Goal: Transaction & Acquisition: Purchase product/service

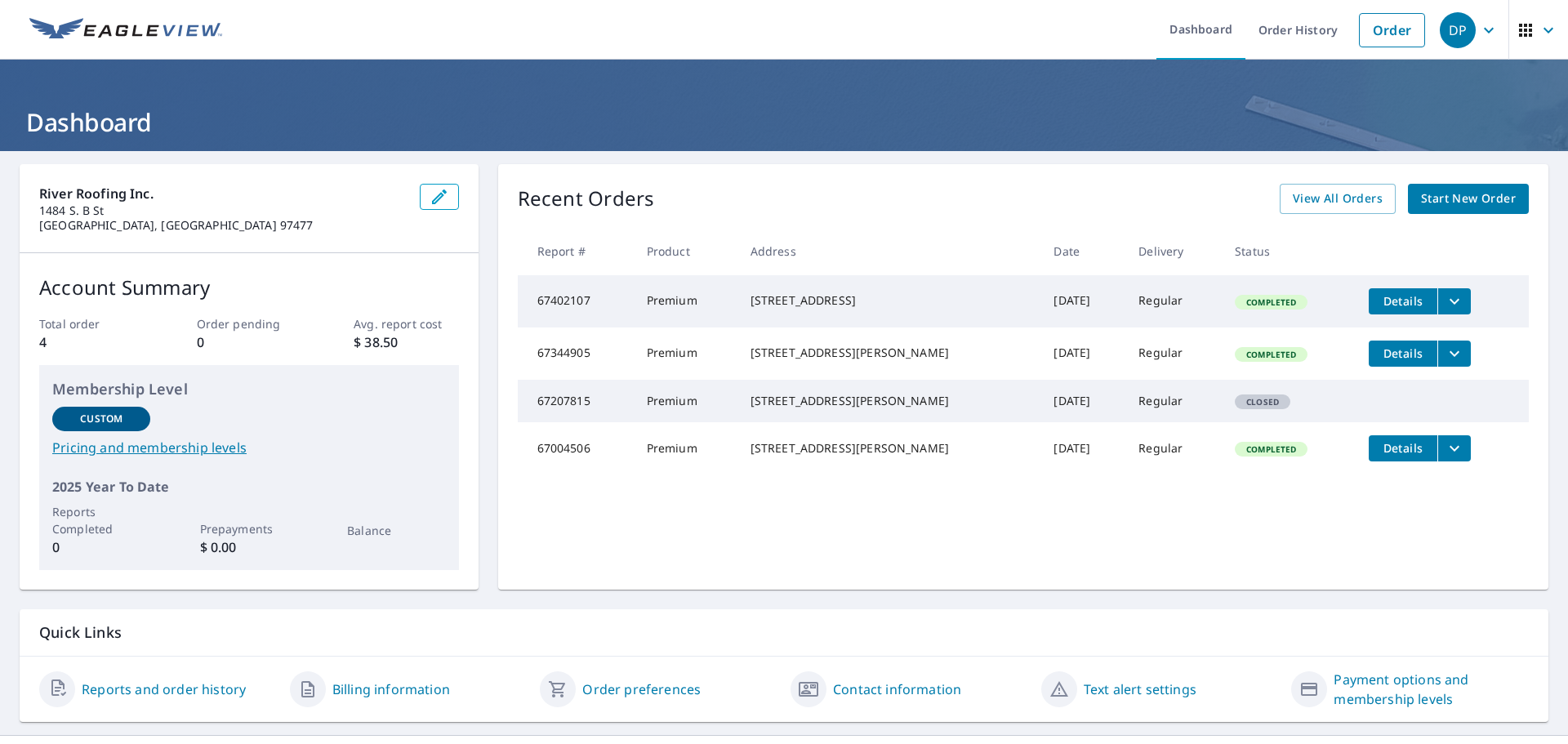
click at [1460, 194] on span "Start New Order" at bounding box center [1468, 199] width 95 height 21
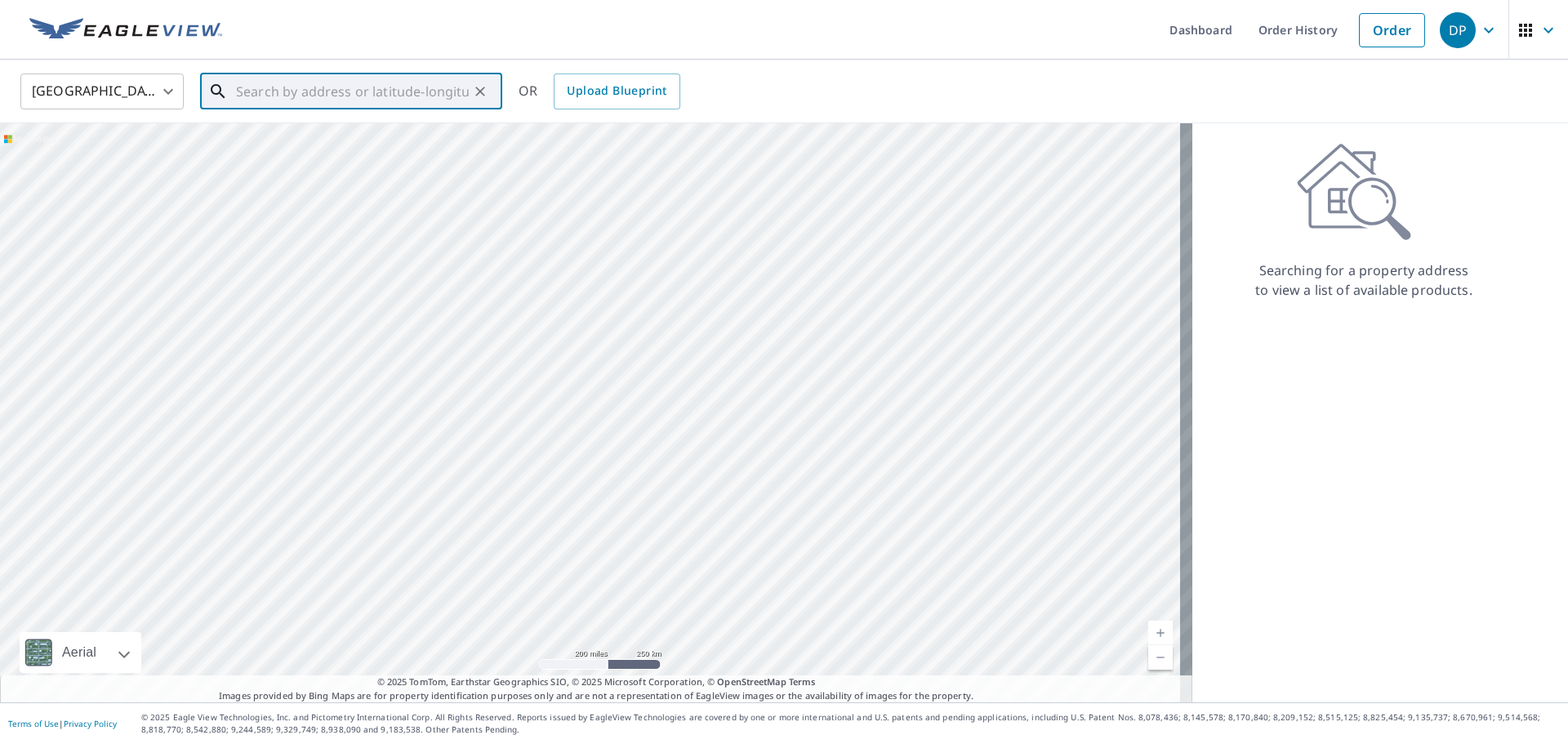
click at [391, 99] on input "text" at bounding box center [352, 91] width 232 height 46
click at [299, 143] on span "1915 [PERSON_NAME] St" at bounding box center [361, 139] width 257 height 20
type input "[STREET_ADDRESS][PERSON_NAME]"
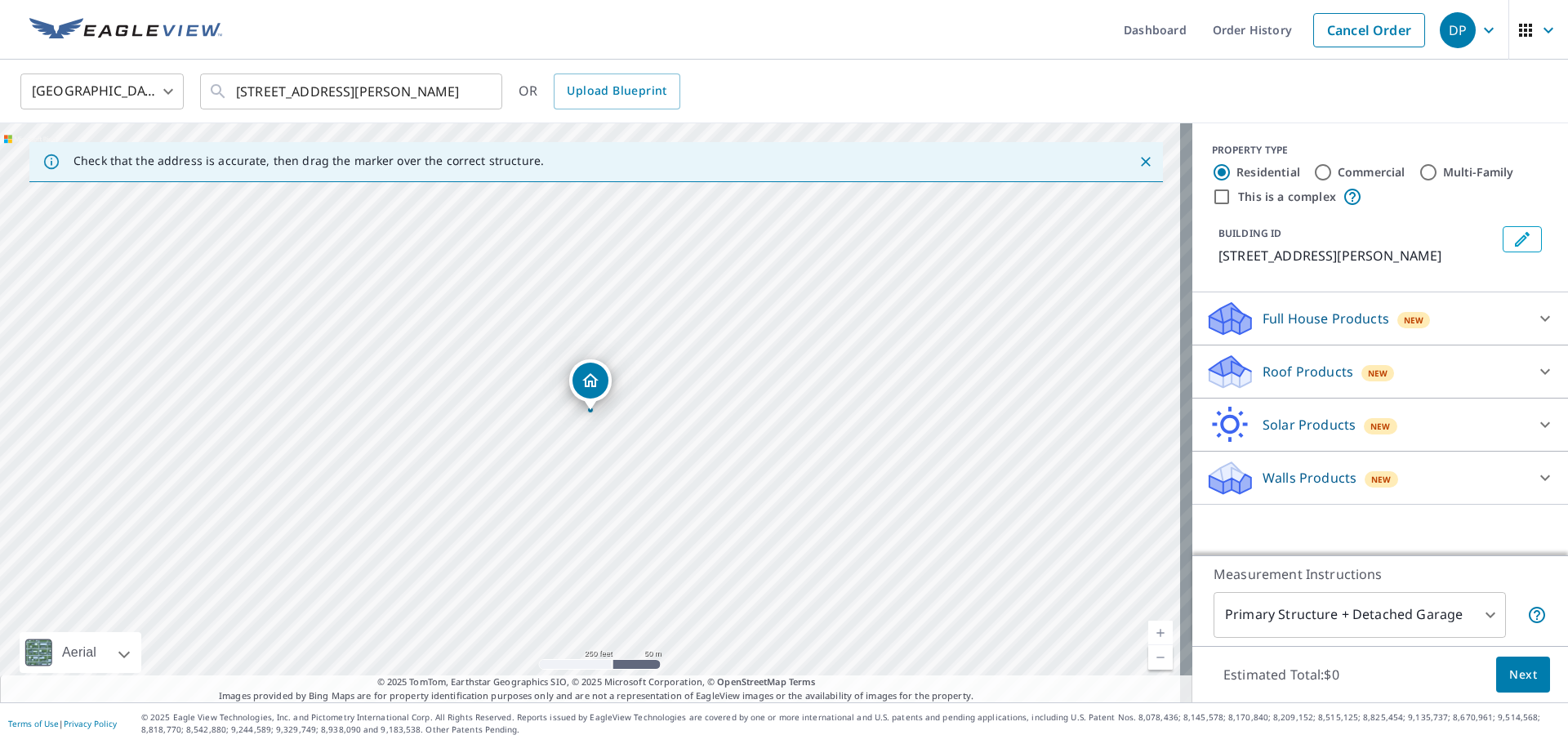
click at [1305, 371] on p "Roof Products" at bounding box center [1307, 371] width 90 height 20
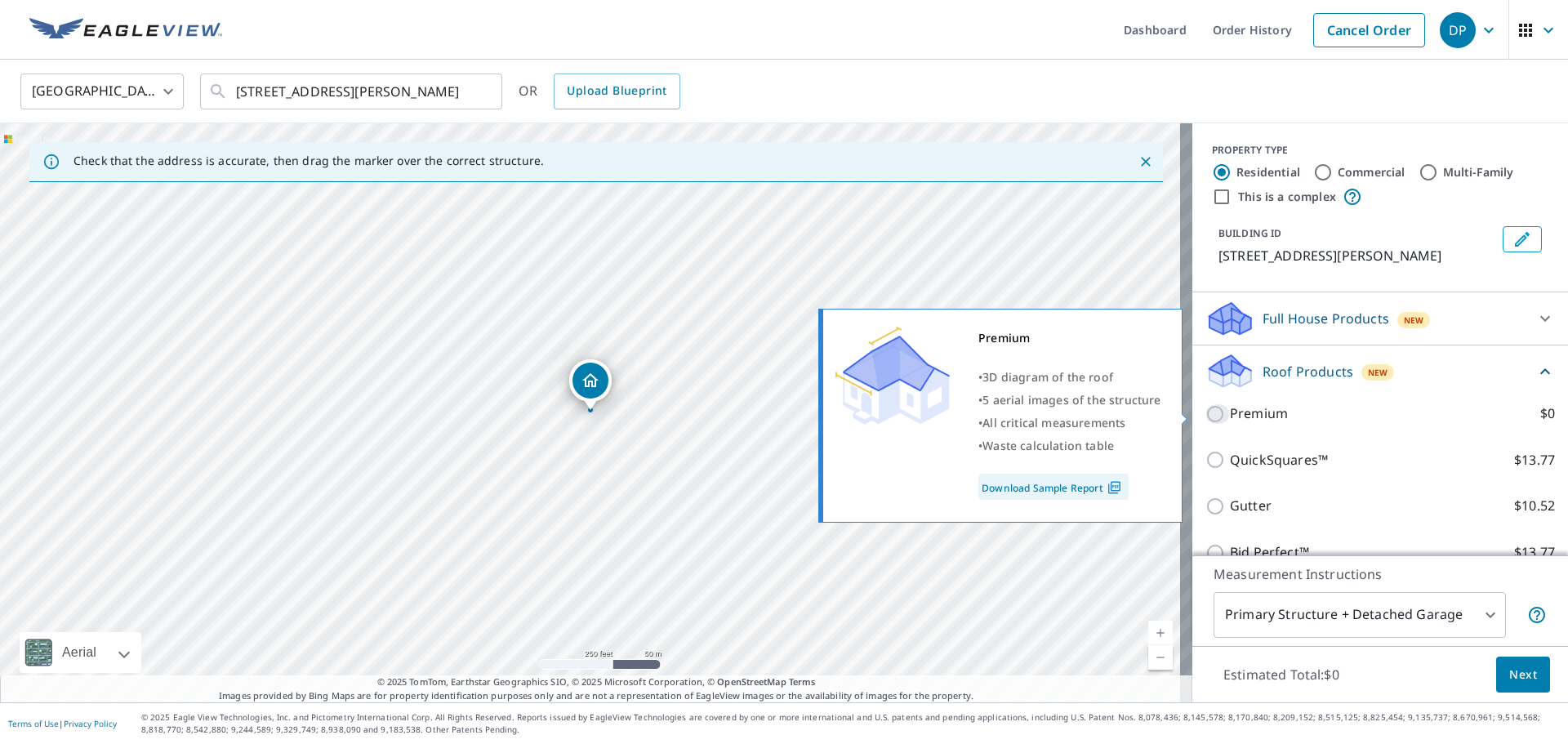
click at [1205, 415] on input "Premium $0" at bounding box center [1218, 413] width 24 height 20
checkbox input "true"
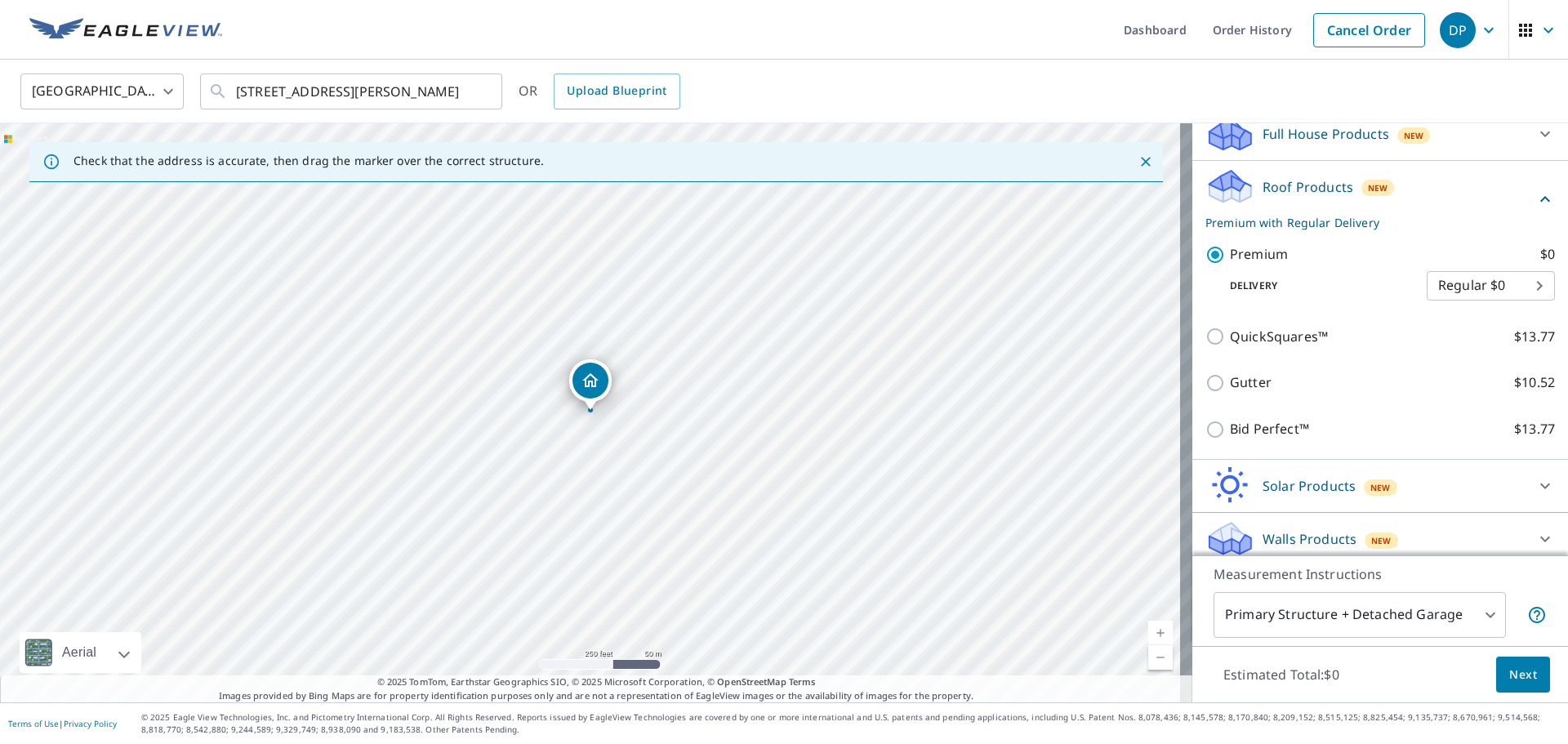
scroll to position [195, 0]
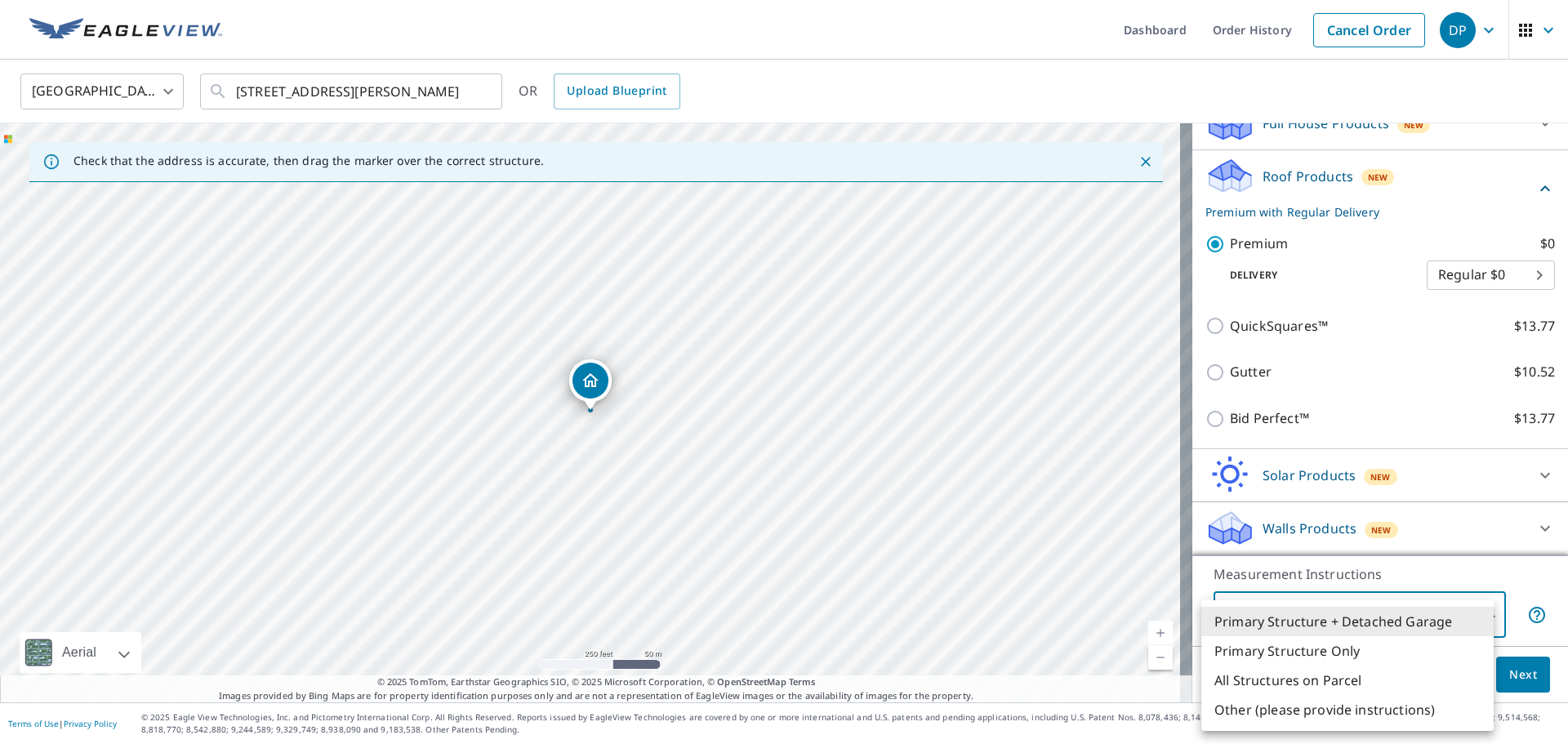
click at [1477, 613] on body "DP DP Dashboard Order History Cancel Order DP [GEOGRAPHIC_DATA] [GEOGRAPHIC_DAT…" at bounding box center [784, 372] width 1568 height 744
click at [1478, 614] on li "Primary Structure + Detached Garage" at bounding box center [1347, 622] width 292 height 29
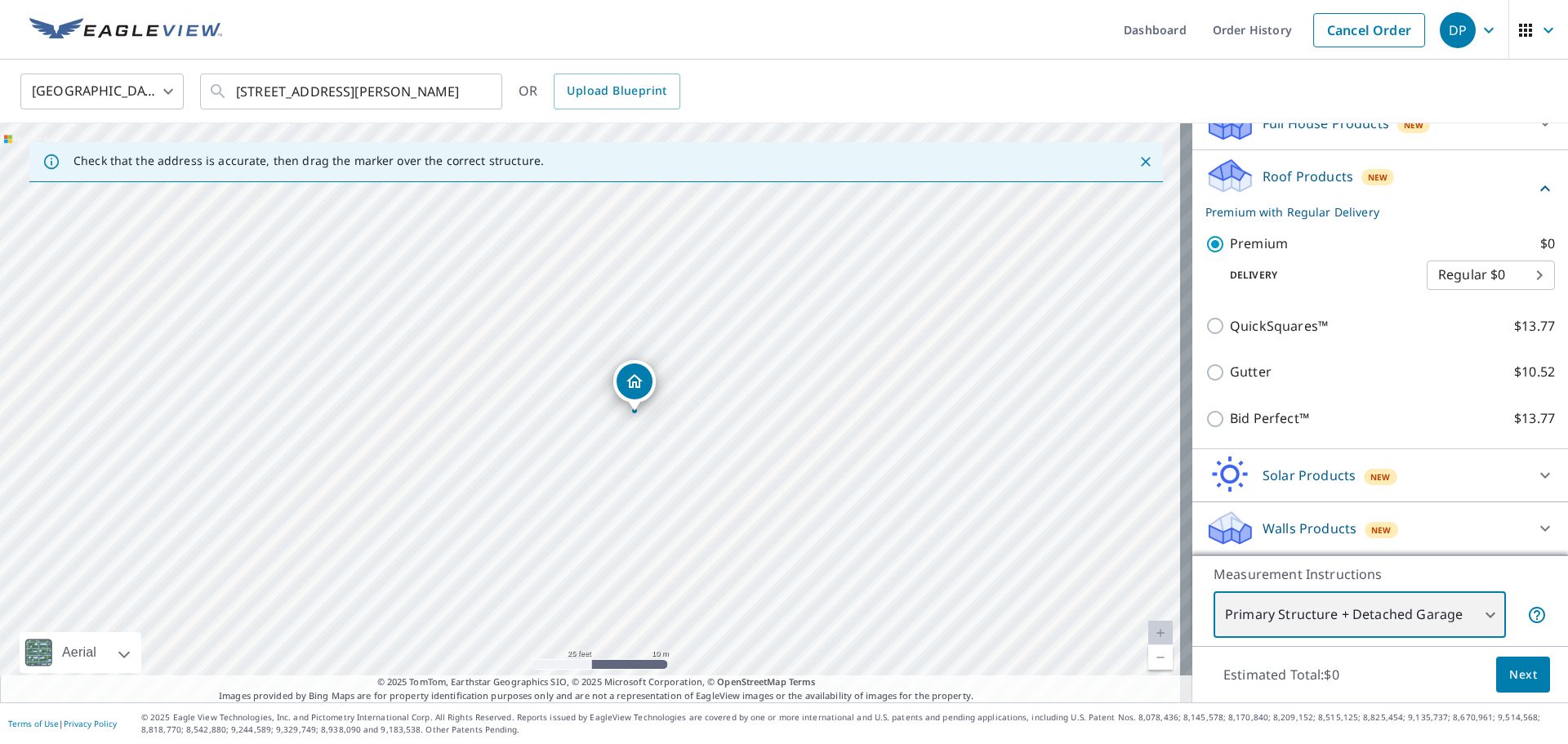
drag, startPoint x: 448, startPoint y: 414, endPoint x: 739, endPoint y: 473, distance: 296.9
click at [680, 474] on div "[STREET_ADDRESS][PERSON_NAME]" at bounding box center [596, 412] width 1192 height 579
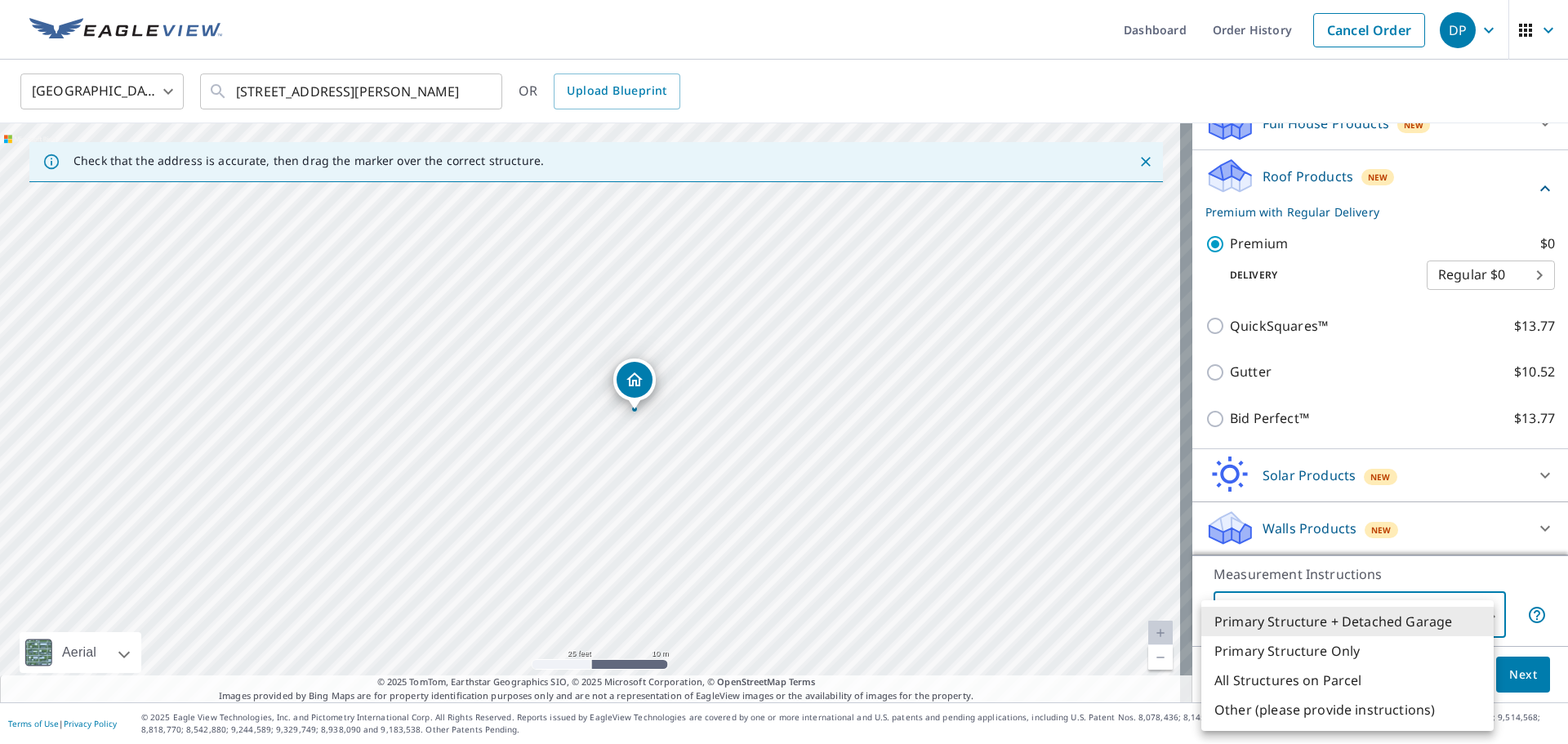
click at [1479, 617] on body "DP DP Dashboard Order History Cancel Order DP [GEOGRAPHIC_DATA] [GEOGRAPHIC_DAT…" at bounding box center [784, 372] width 1568 height 744
click at [1337, 649] on li "Primary Structure Only" at bounding box center [1347, 651] width 292 height 29
type input "2"
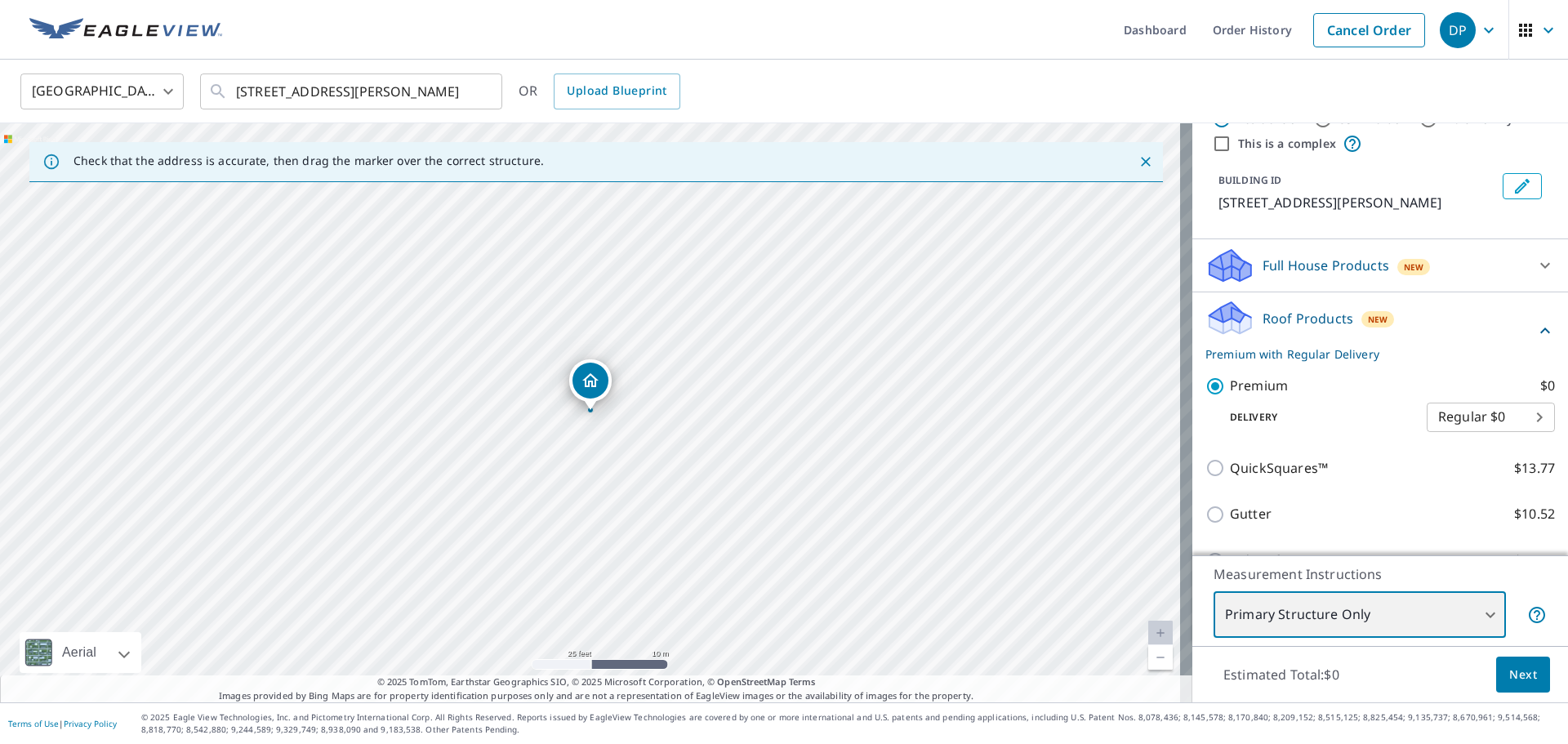
scroll to position [82, 0]
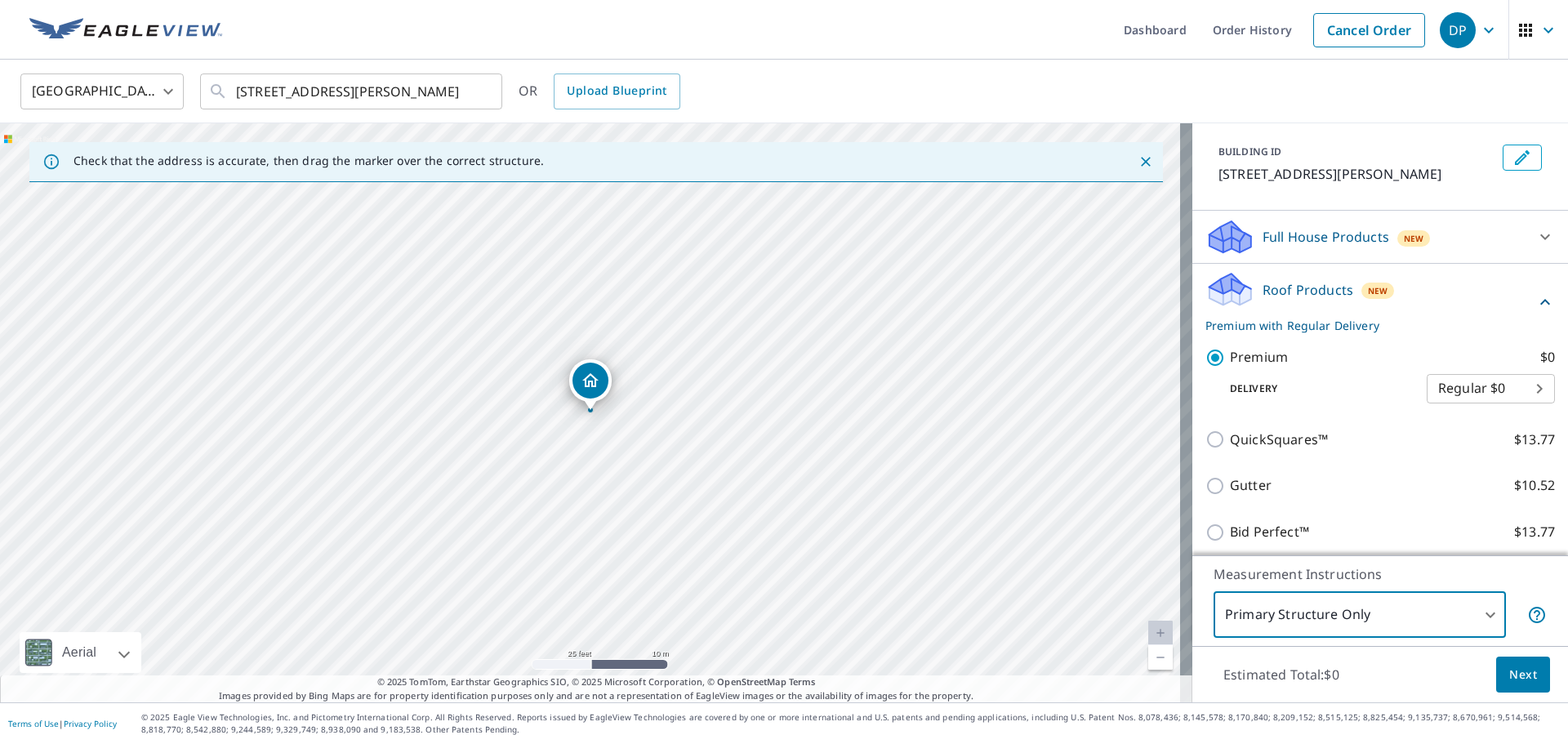
click at [1513, 391] on body "DP DP Dashboard Order History Cancel Order DP [GEOGRAPHIC_DATA] [GEOGRAPHIC_DAT…" at bounding box center [784, 372] width 1568 height 744
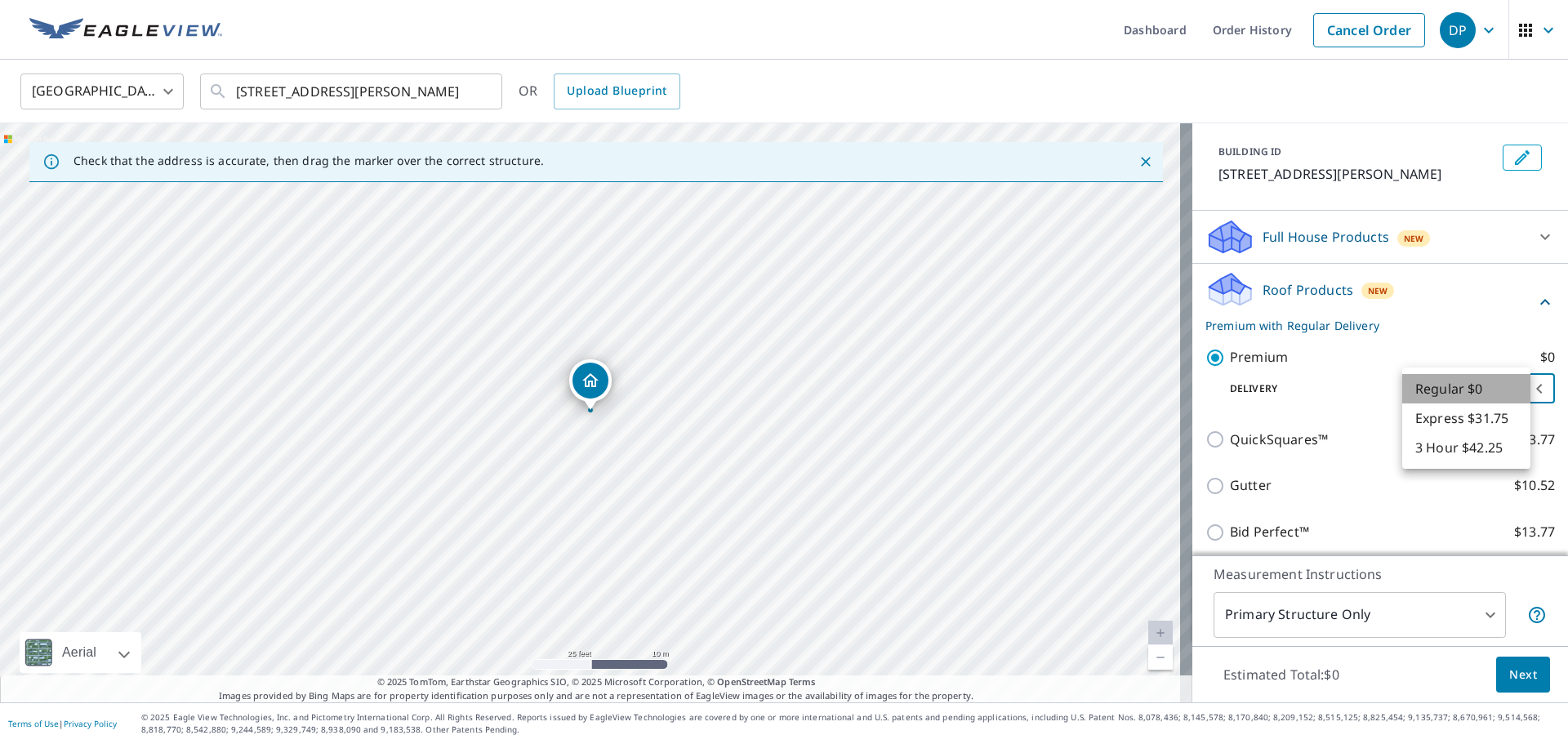
click at [1513, 391] on li "Regular $0" at bounding box center [1466, 388] width 128 height 29
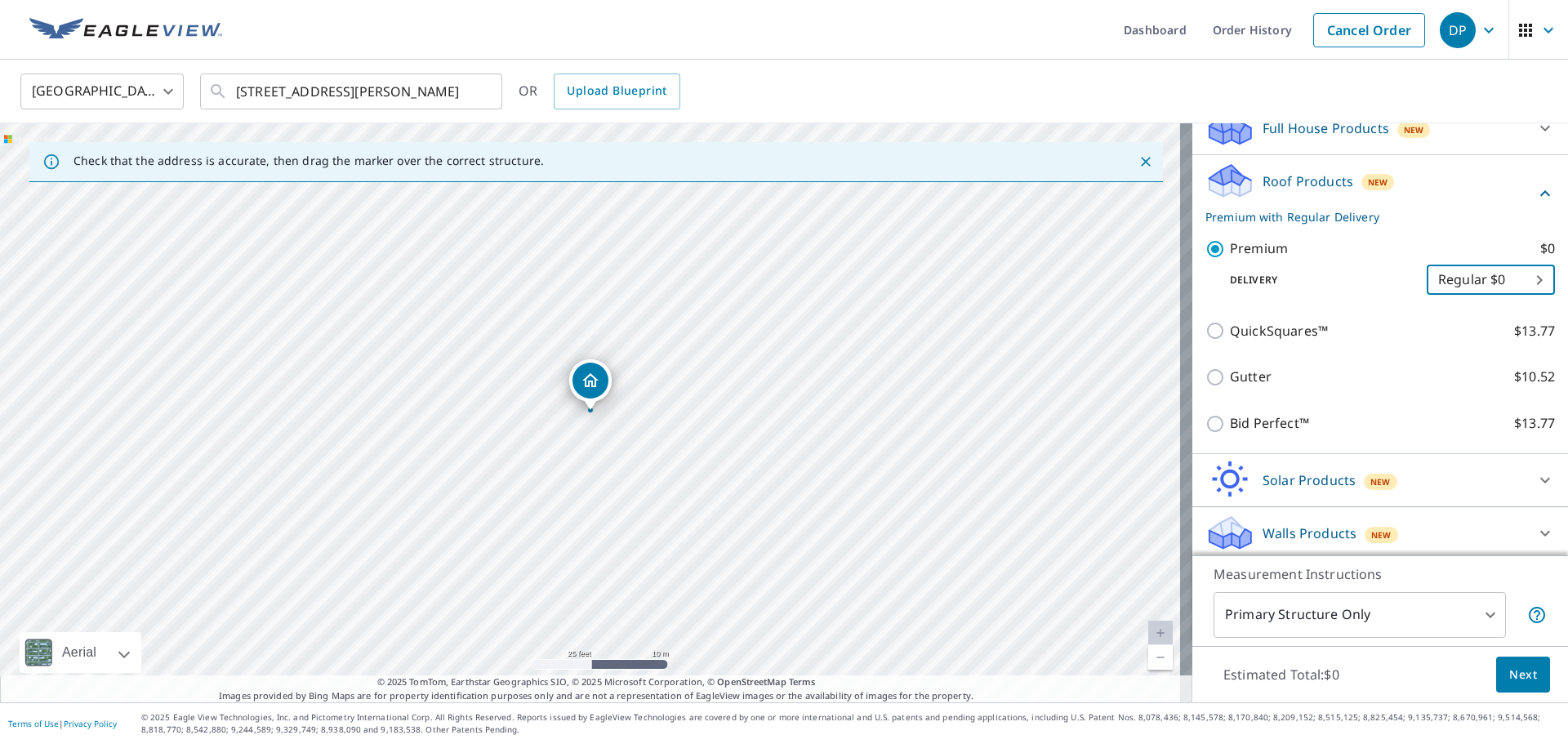
scroll to position [195, 0]
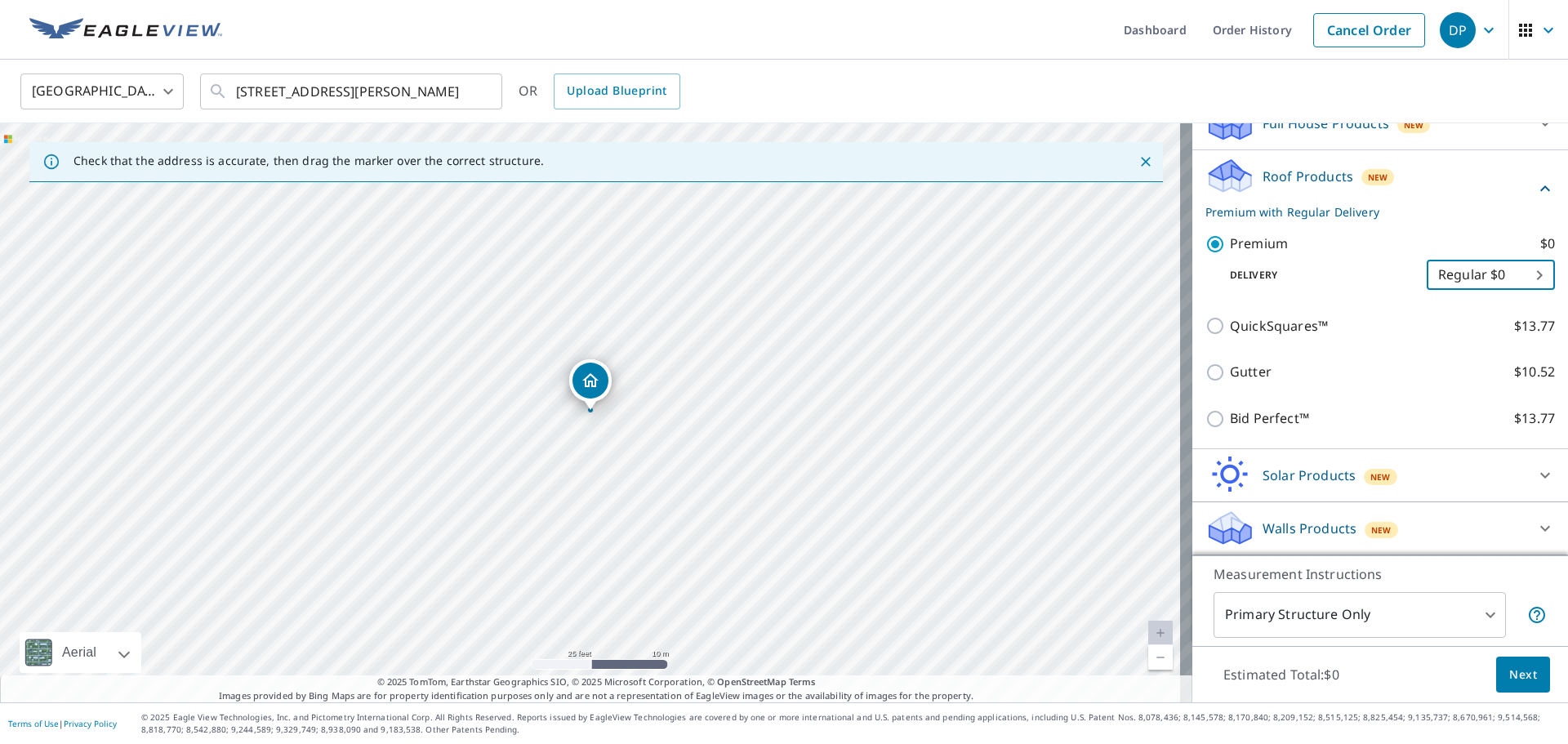
click at [1509, 676] on span "Next" at bounding box center [1522, 675] width 28 height 21
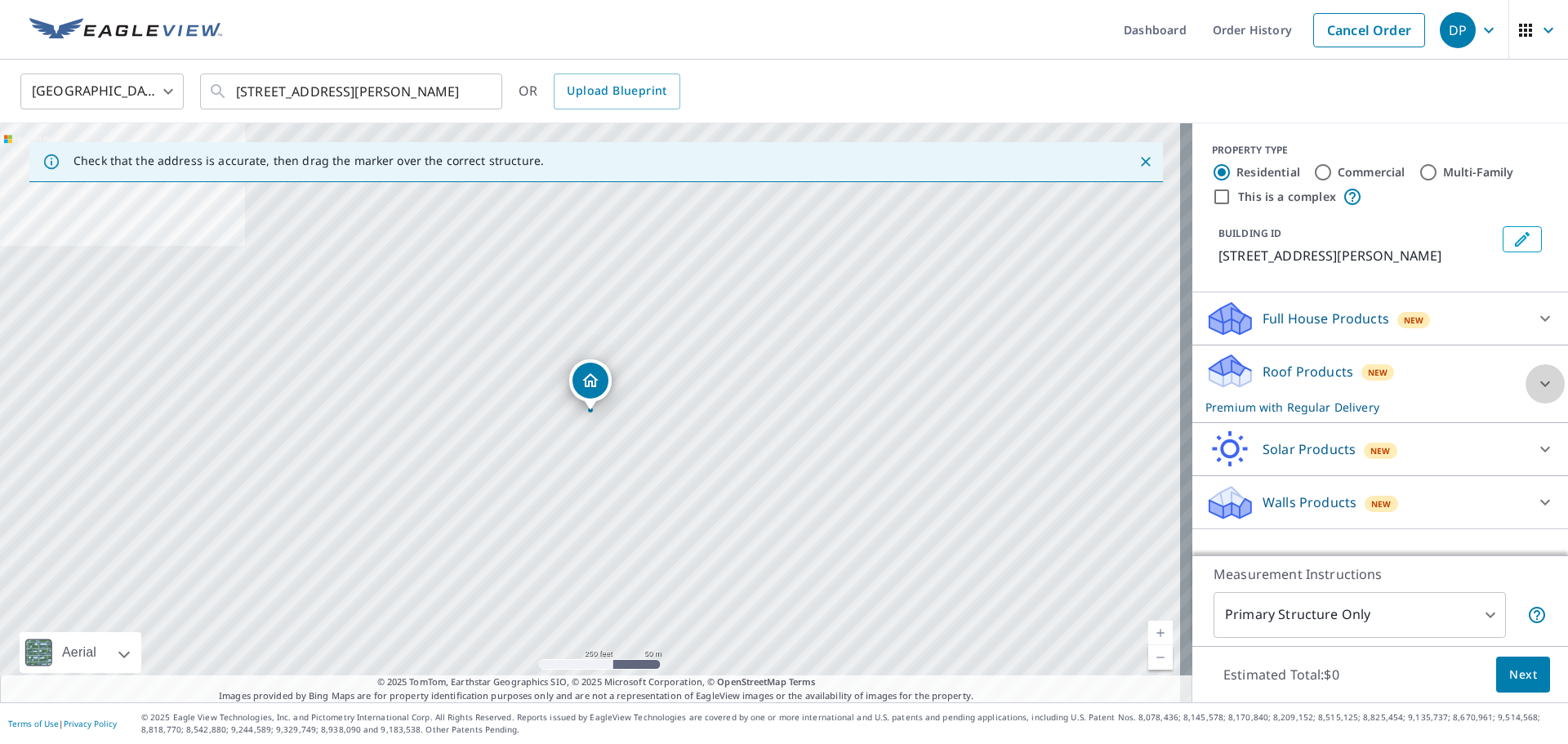
click at [1536, 374] on icon at bounding box center [1545, 383] width 20 height 20
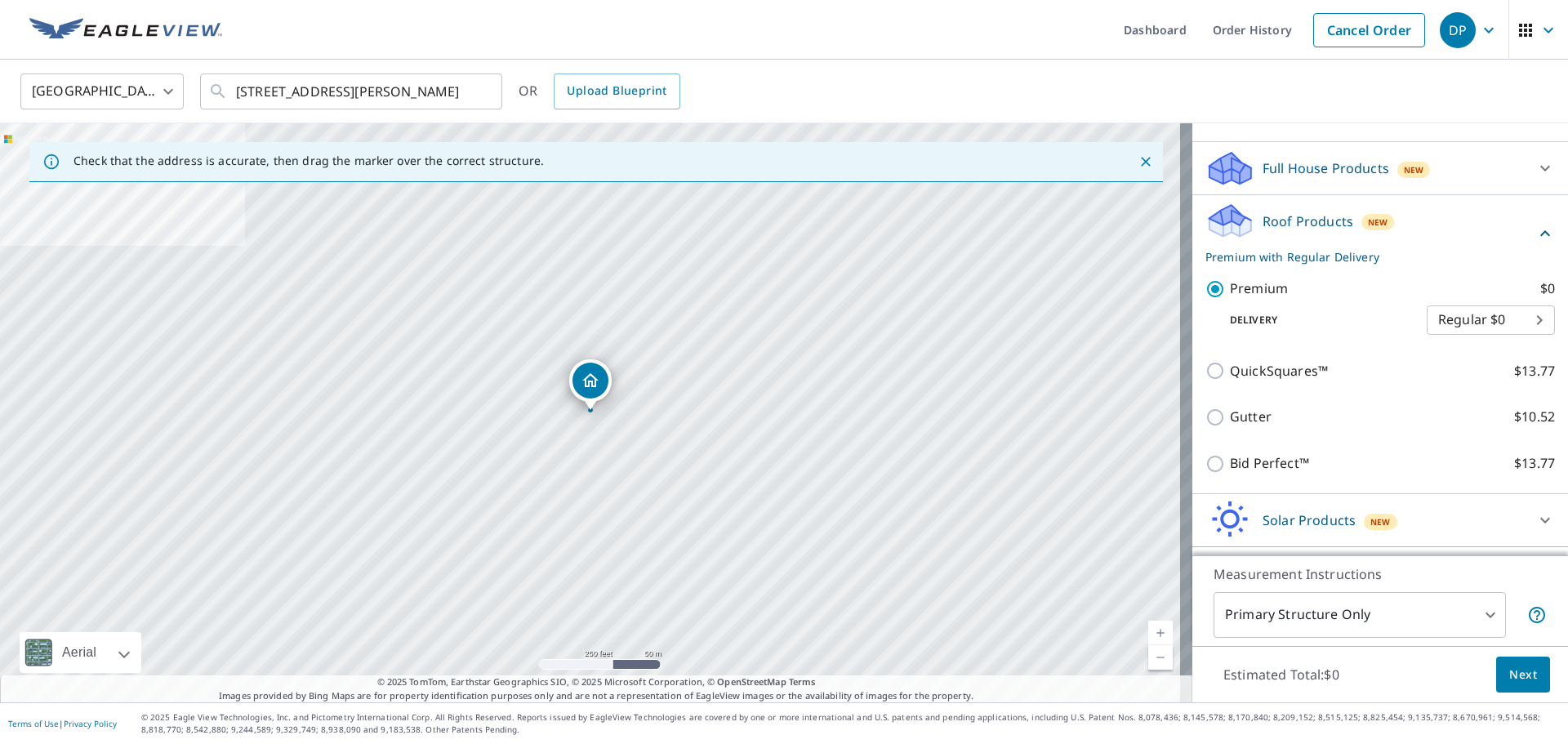
scroll to position [179, 0]
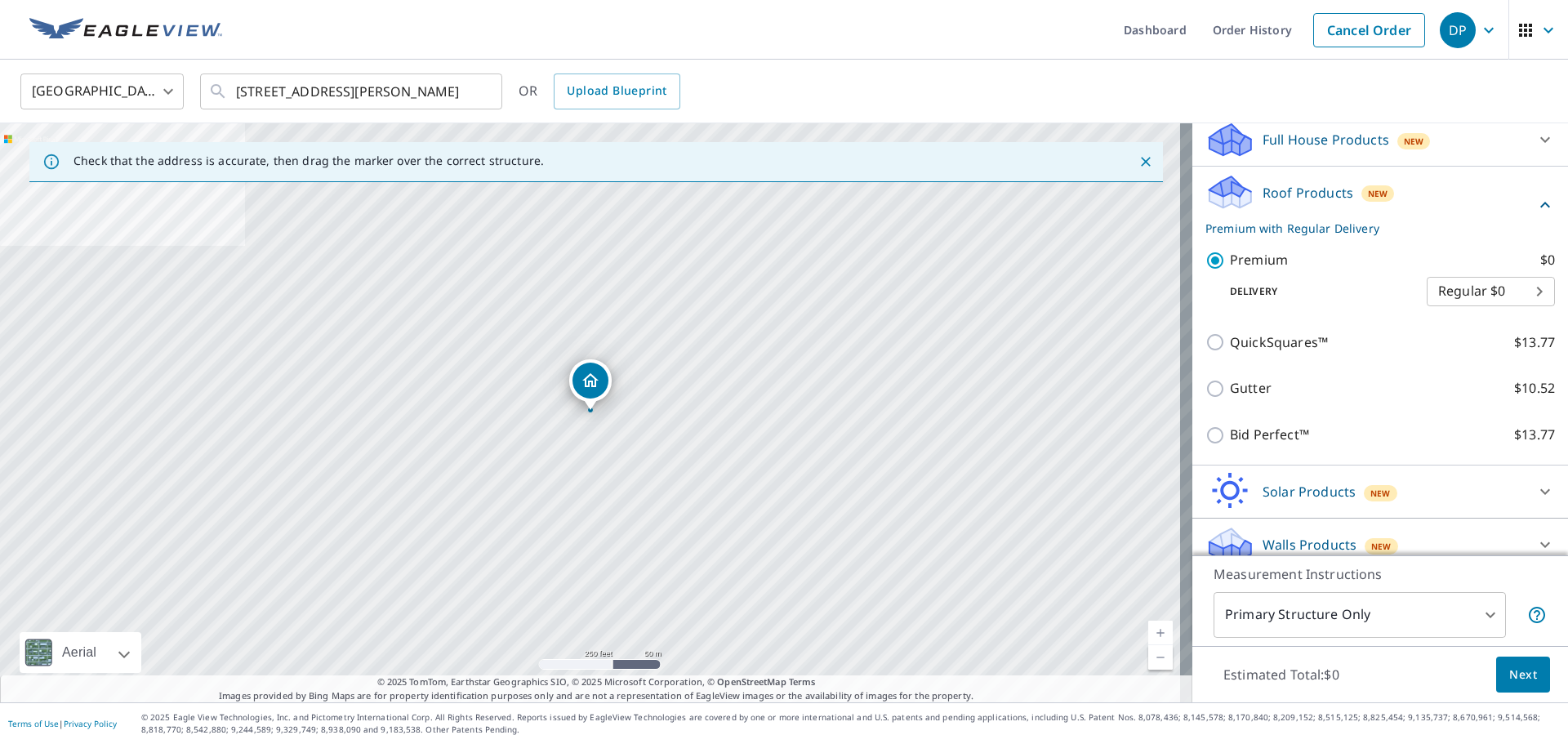
click at [1515, 292] on body "DP DP Dashboard Order History Cancel Order DP [GEOGRAPHIC_DATA] [GEOGRAPHIC_DAT…" at bounding box center [784, 372] width 1568 height 744
click at [1478, 315] on li "Express $31.75" at bounding box center [1466, 321] width 128 height 29
type input "4"
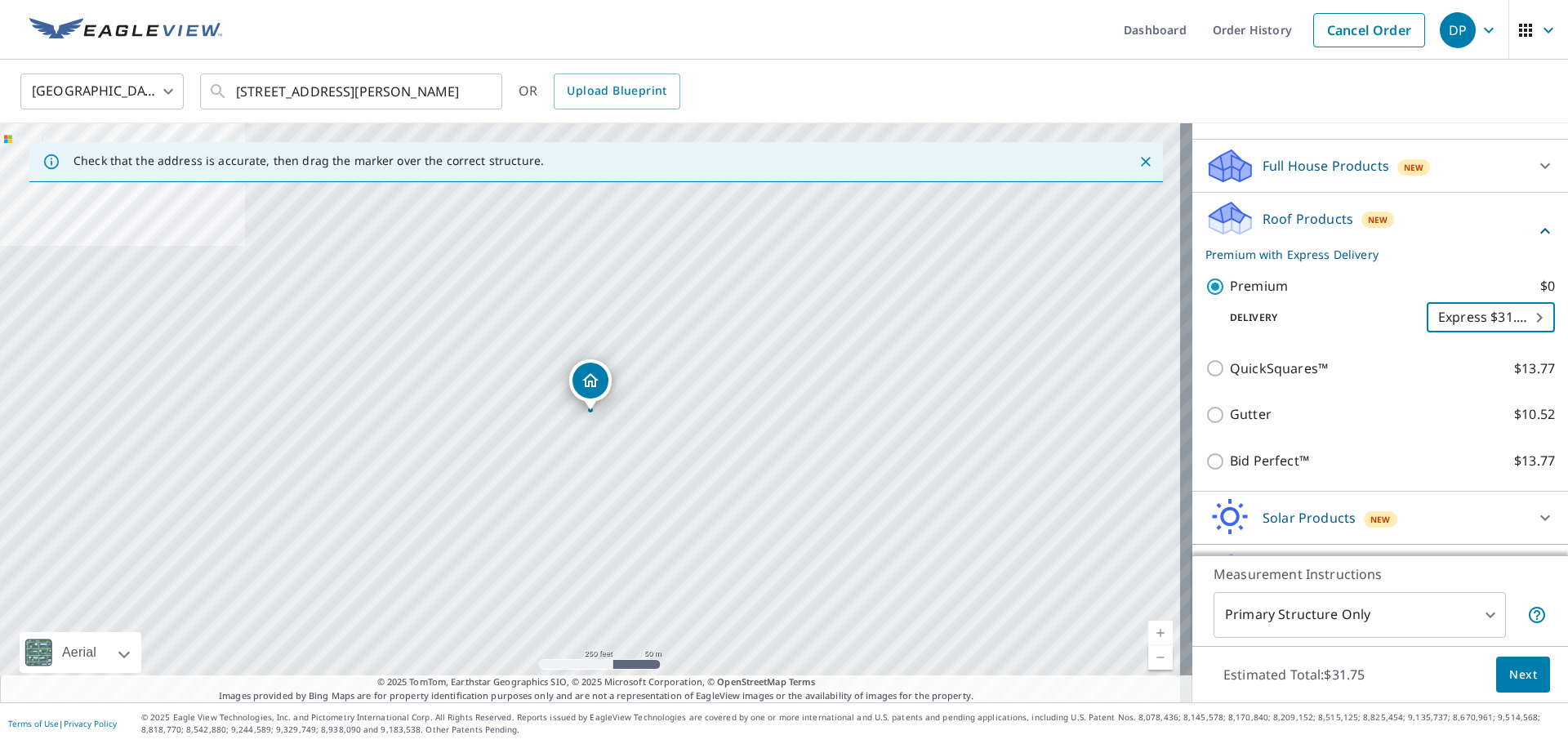
scroll to position [195, 0]
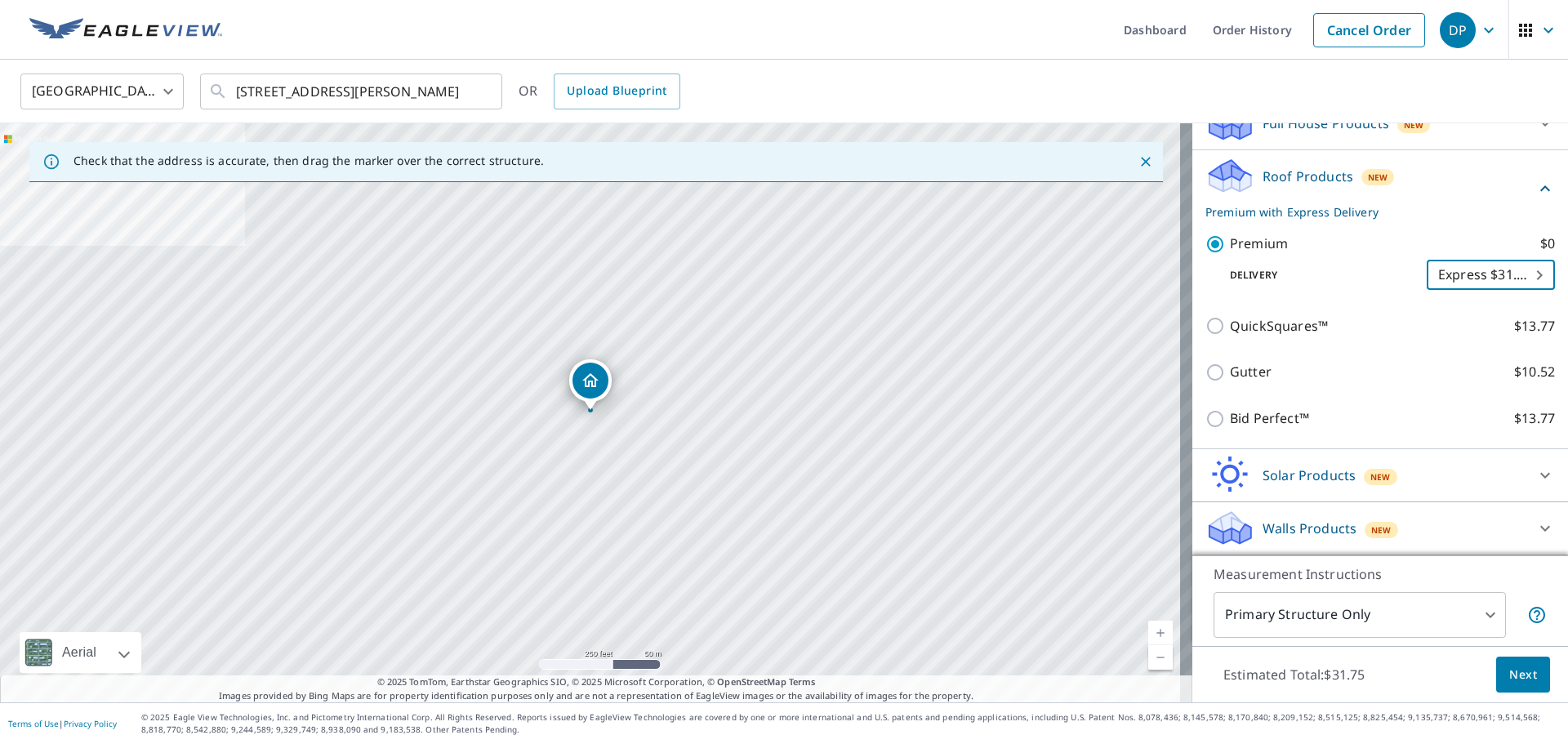
click at [1515, 680] on span "Next" at bounding box center [1522, 675] width 28 height 21
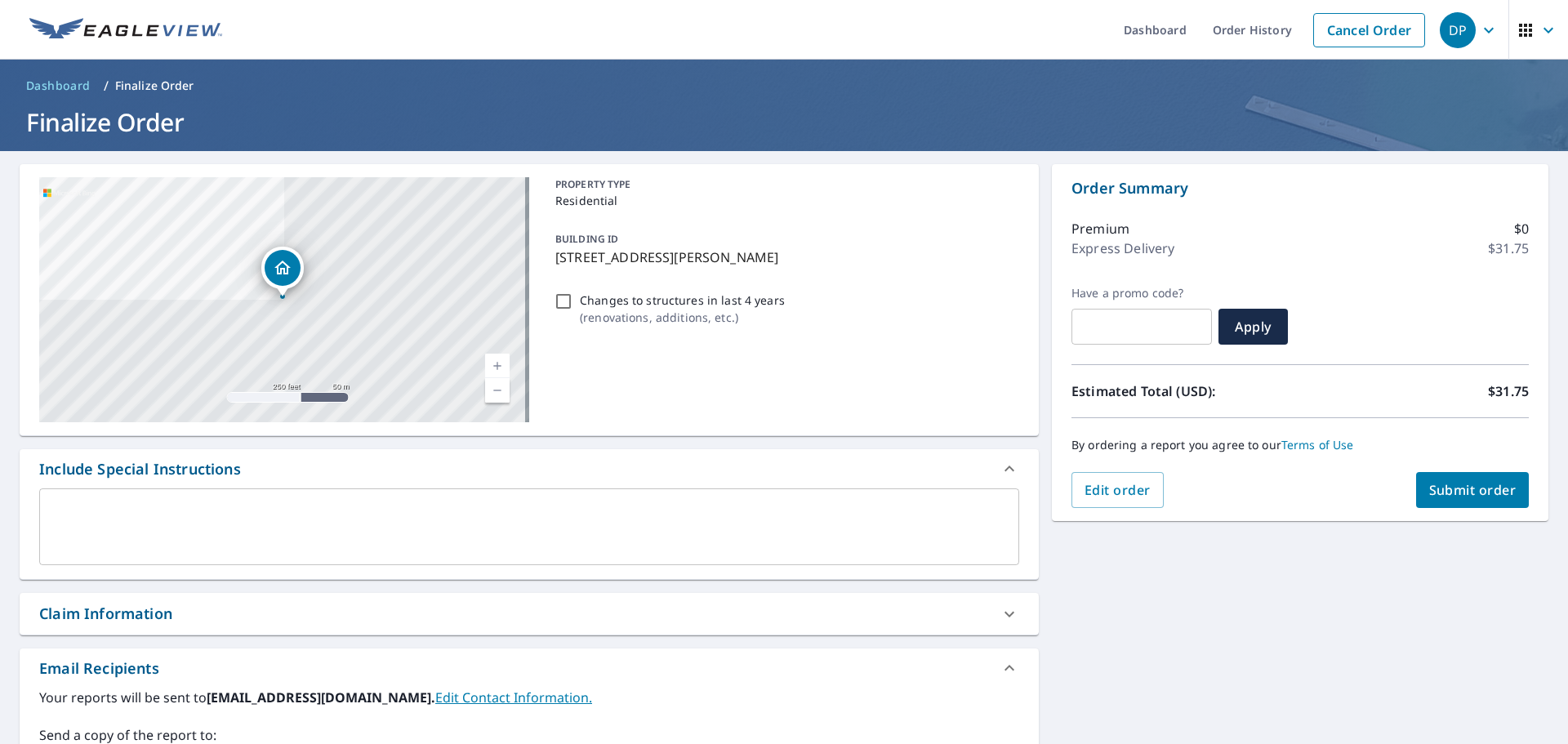
click at [1447, 476] on button "Submit order" at bounding box center [1472, 490] width 114 height 36
checkbox input "true"
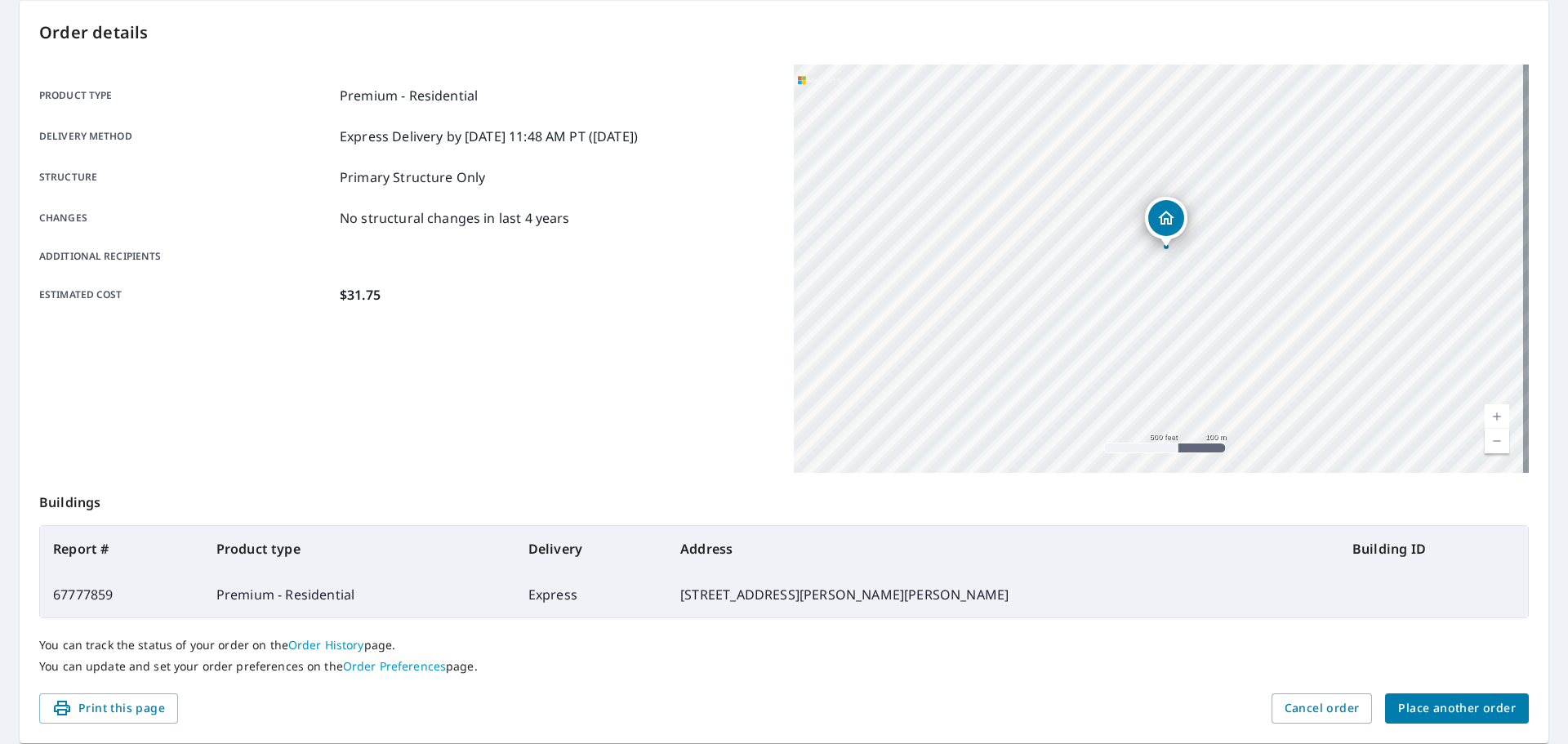
scroll to position [217, 0]
